Goal: Task Accomplishment & Management: Manage account settings

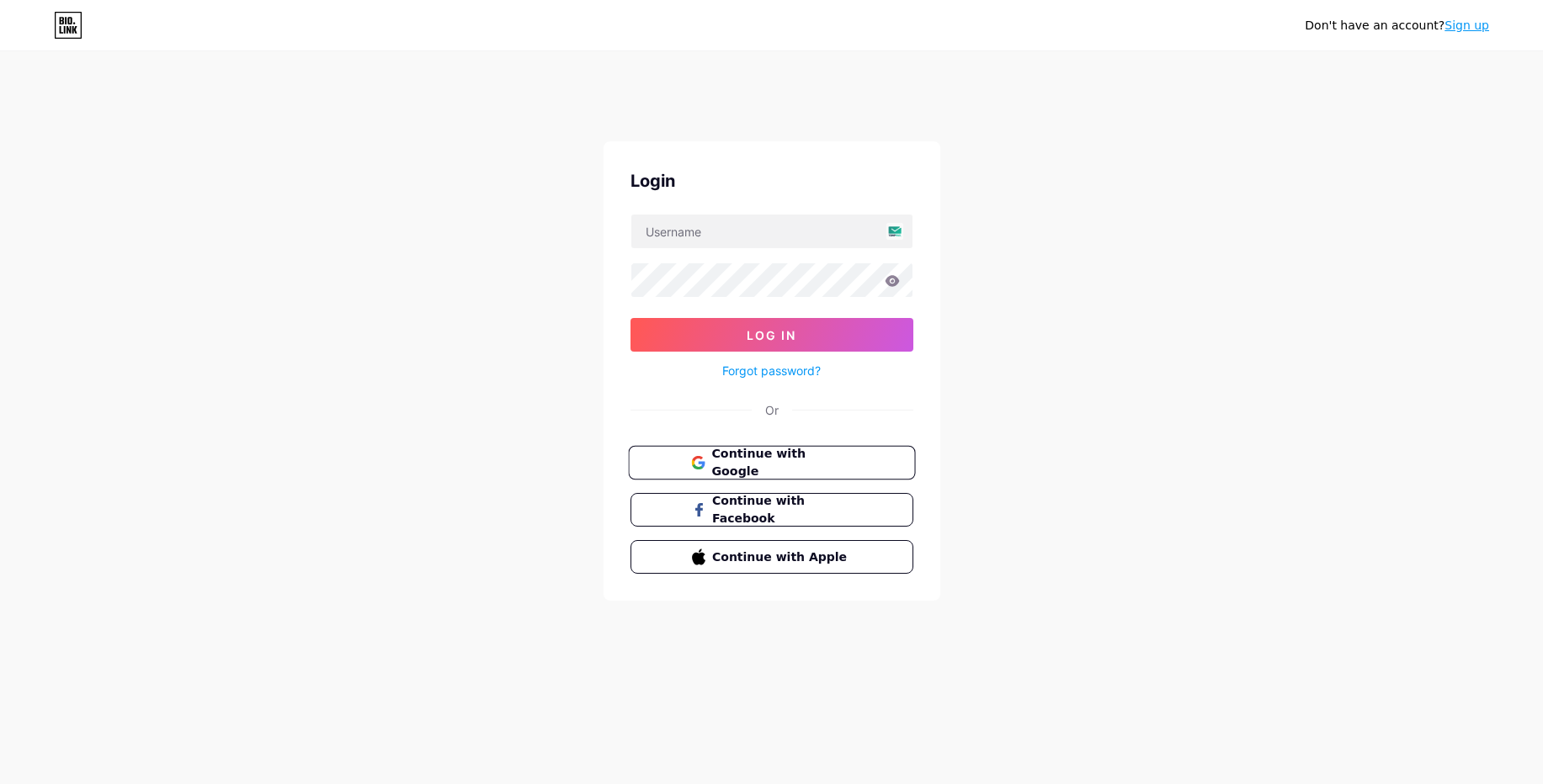
click at [757, 464] on span "Continue with Google" at bounding box center [782, 463] width 141 height 36
